Goal: Task Accomplishment & Management: Manage account settings

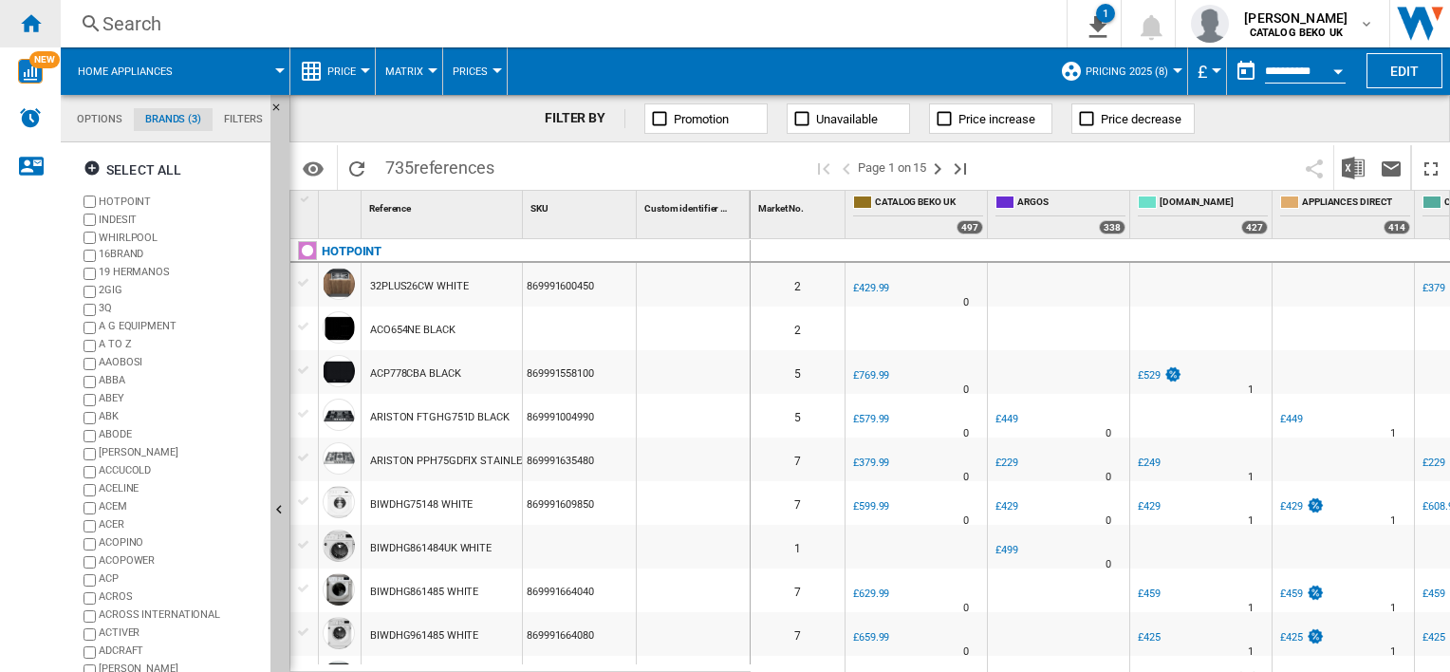
click at [26, 10] on div "Home" at bounding box center [30, 23] width 61 height 47
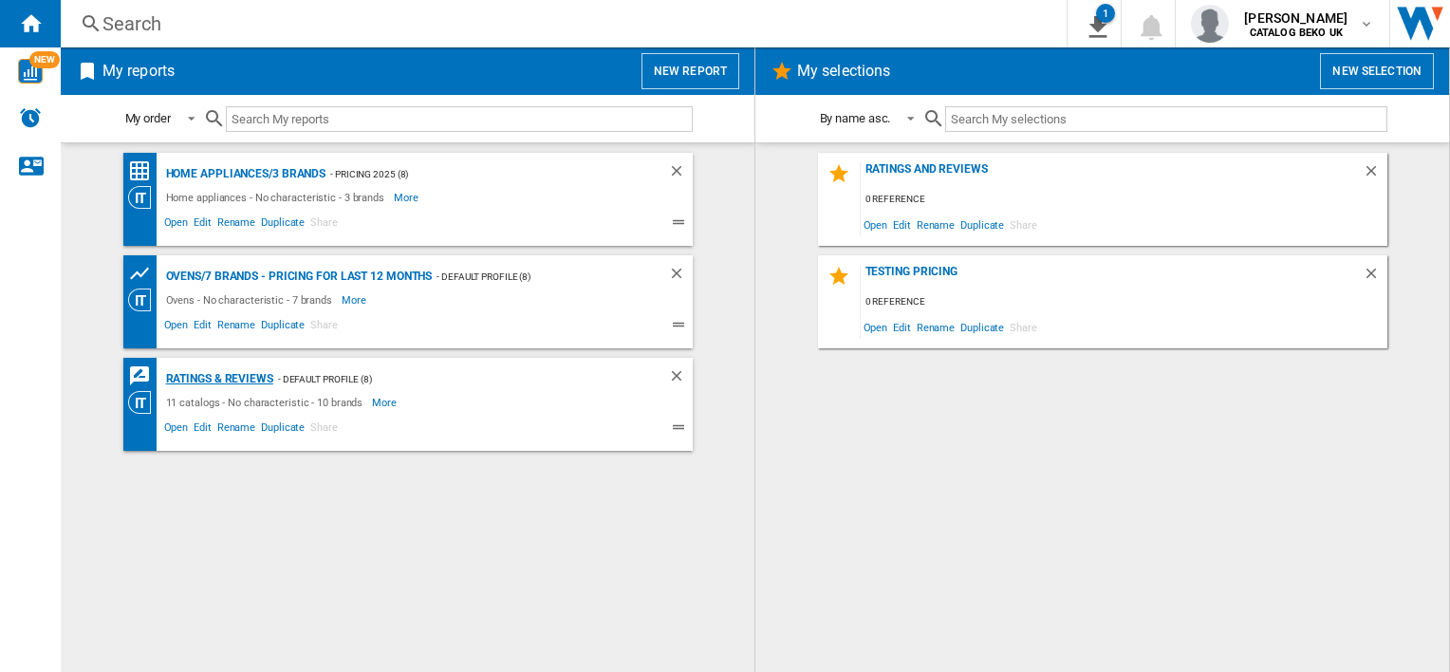
click at [209, 376] on div "Ratings & Reviews" at bounding box center [217, 379] width 112 height 24
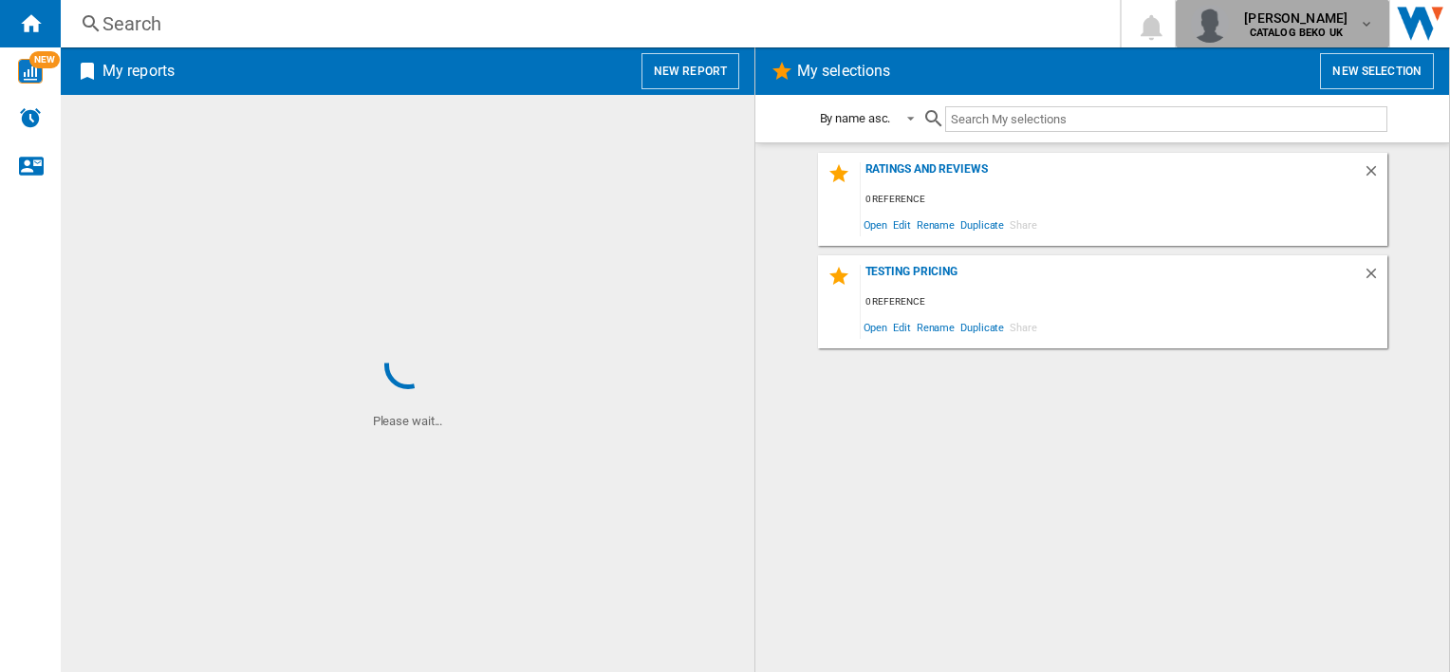
click at [1307, 34] on b "CATALOG BEKO UK" at bounding box center [1296, 33] width 93 height 12
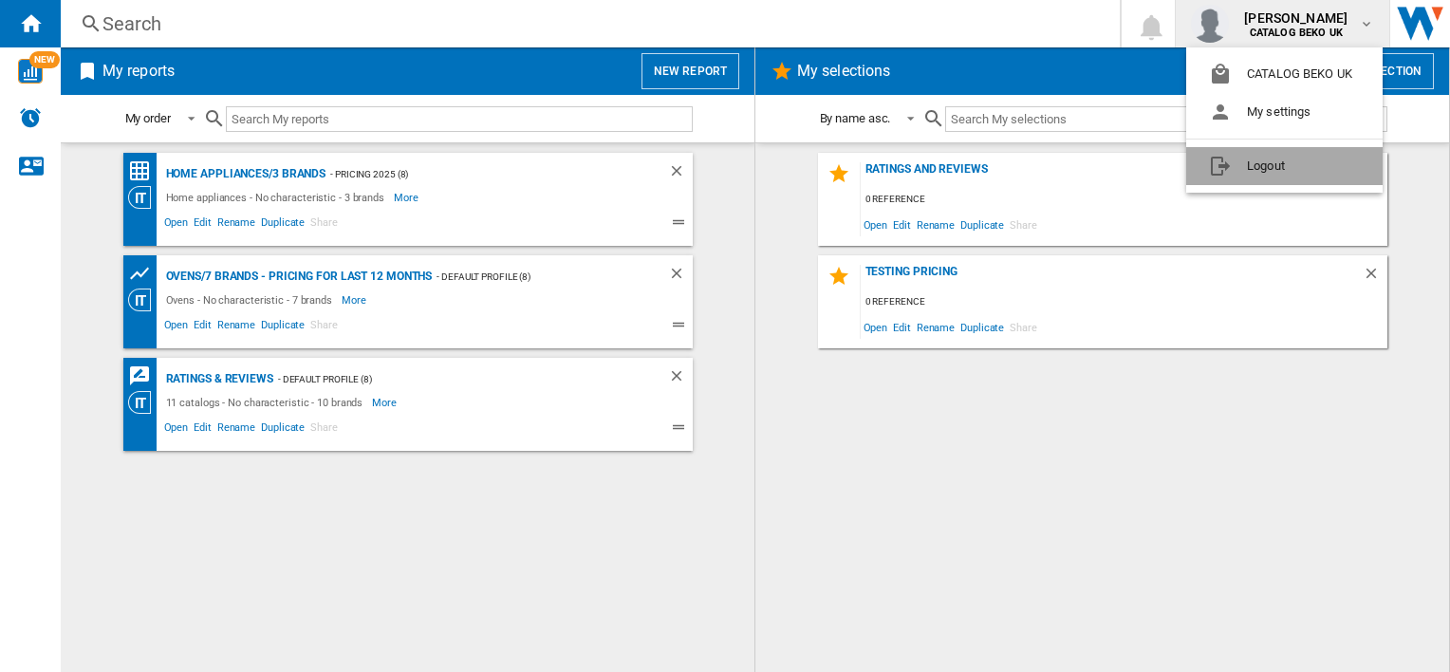
click at [1263, 166] on button "Logout" at bounding box center [1285, 166] width 196 height 38
